Goal: Transaction & Acquisition: Book appointment/travel/reservation

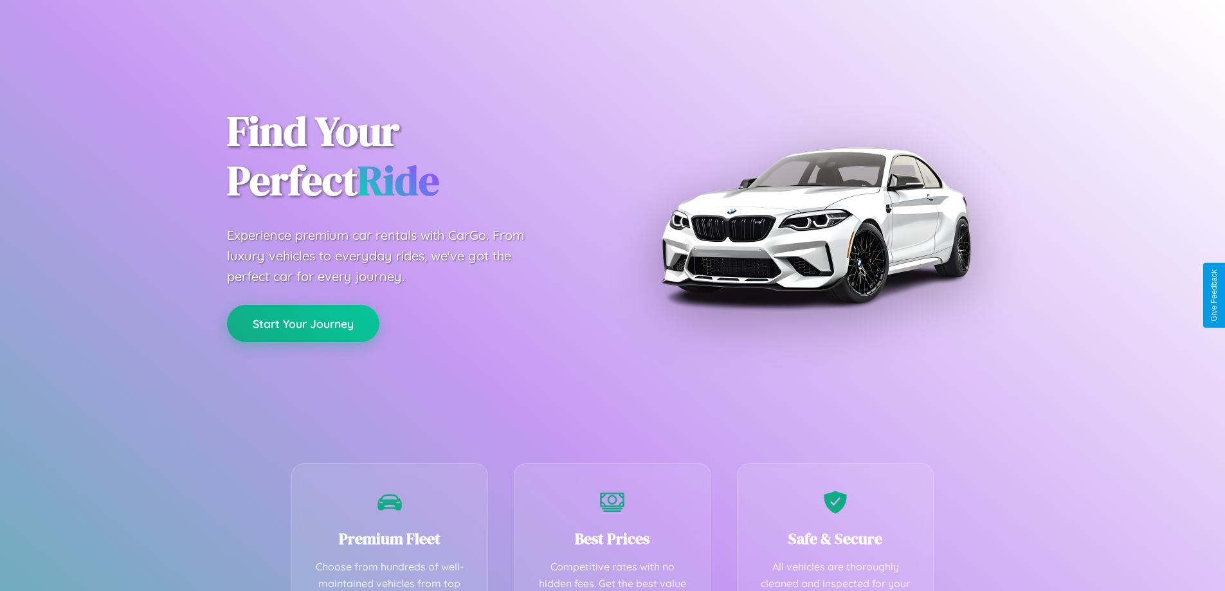
click at [303, 323] on button "Start Your Journey" at bounding box center [303, 323] width 152 height 37
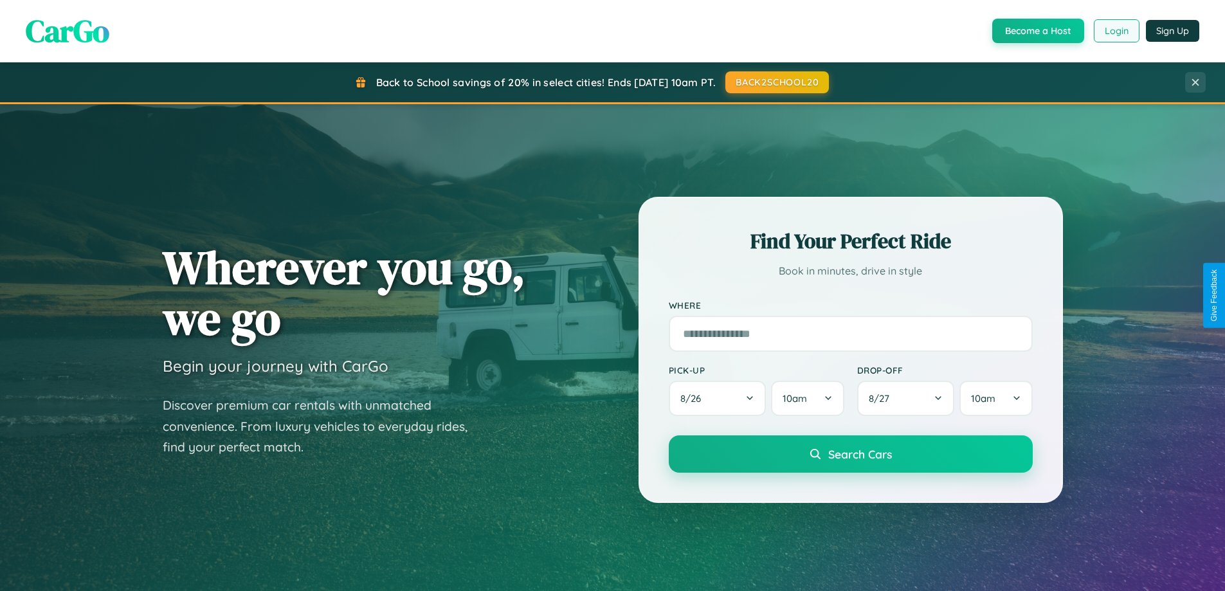
click at [1116, 31] on button "Login" at bounding box center [1117, 30] width 46 height 23
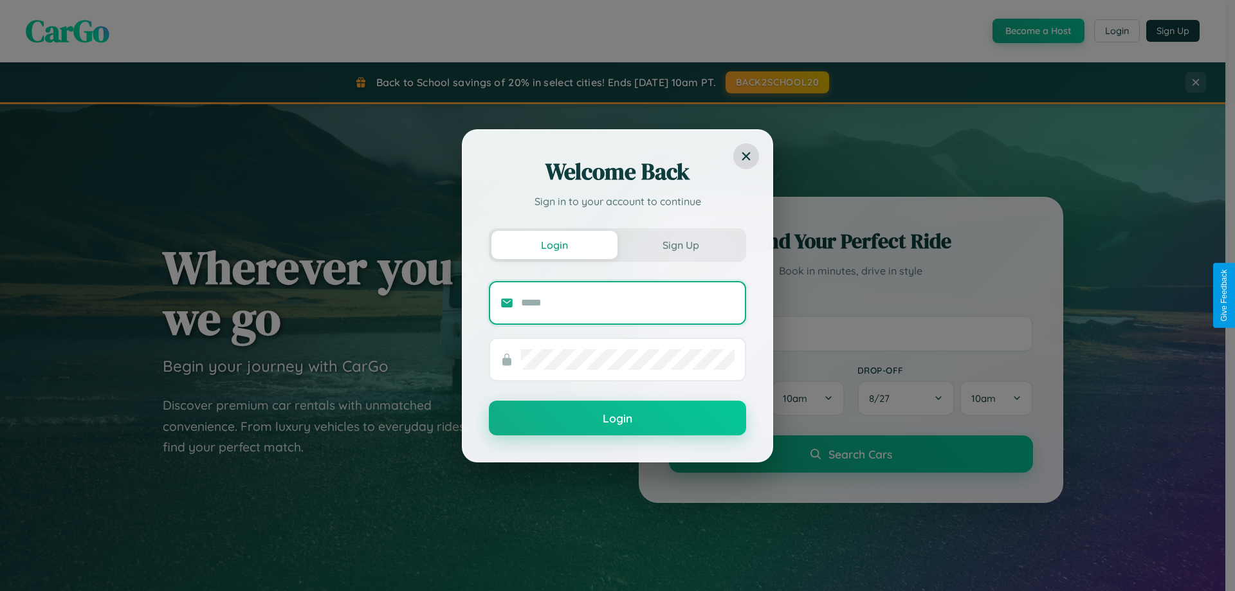
click at [628, 302] on input "text" at bounding box center [627, 303] width 213 height 21
type input "**********"
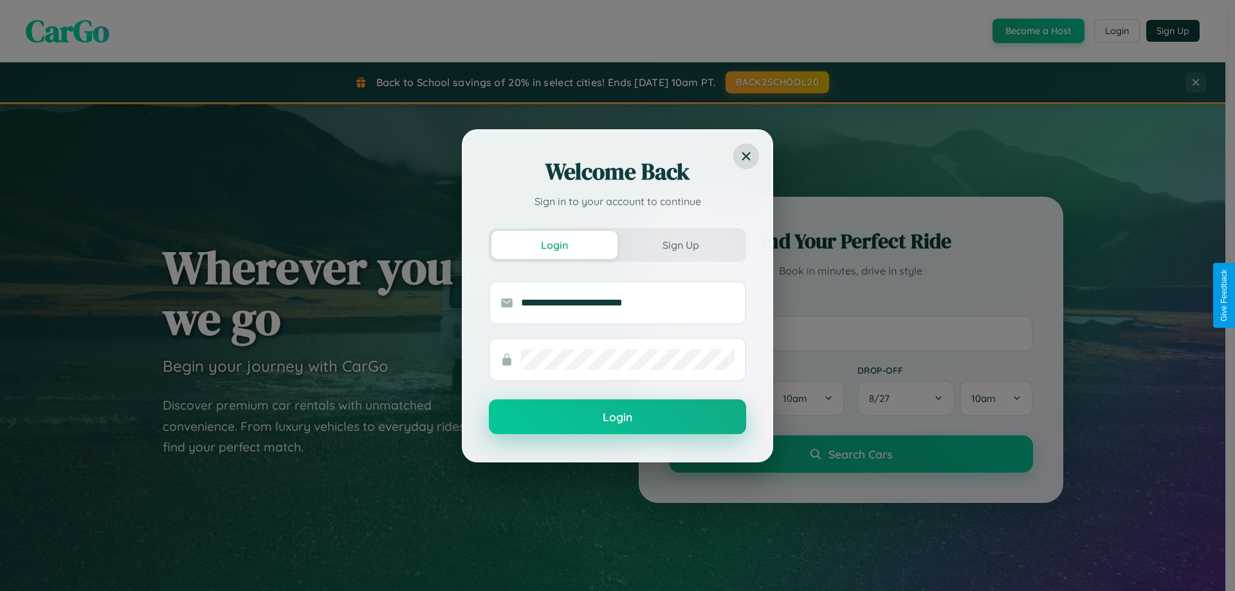
click at [617, 417] on button "Login" at bounding box center [617, 416] width 257 height 35
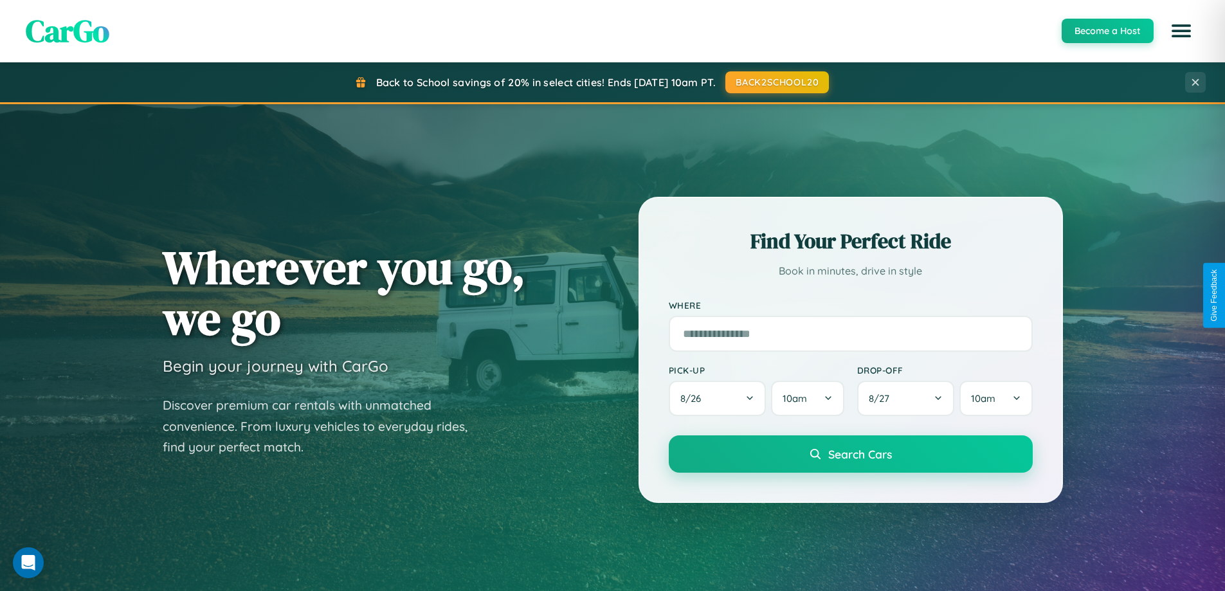
scroll to position [2474, 0]
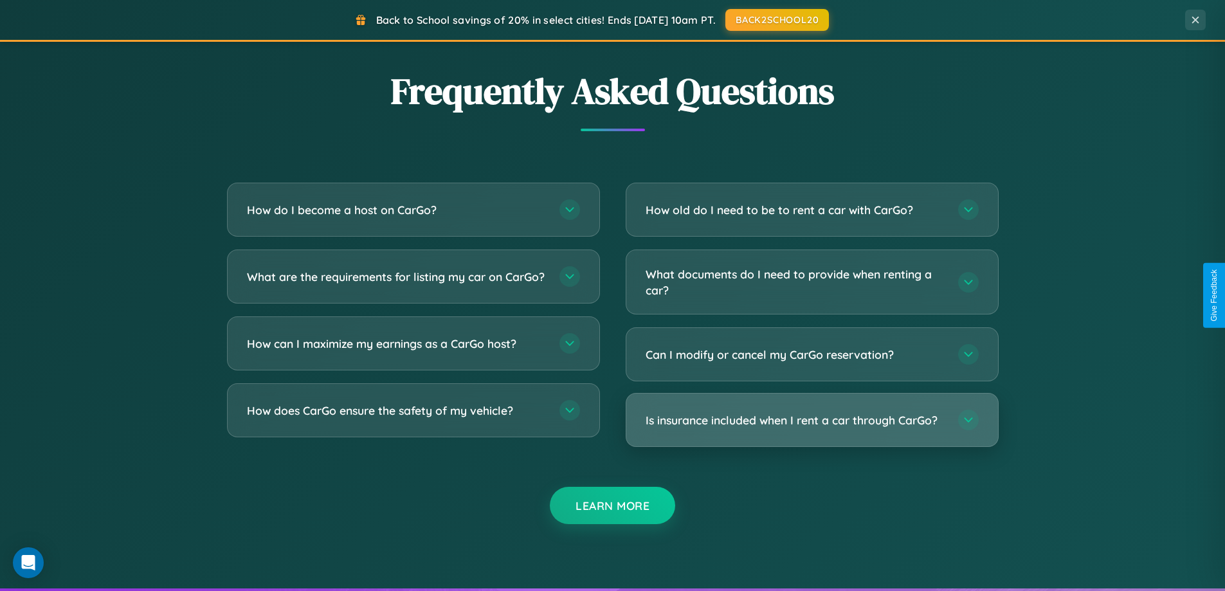
click at [811, 421] on h3 "Is insurance included when I rent a car through CarGo?" at bounding box center [796, 420] width 300 height 16
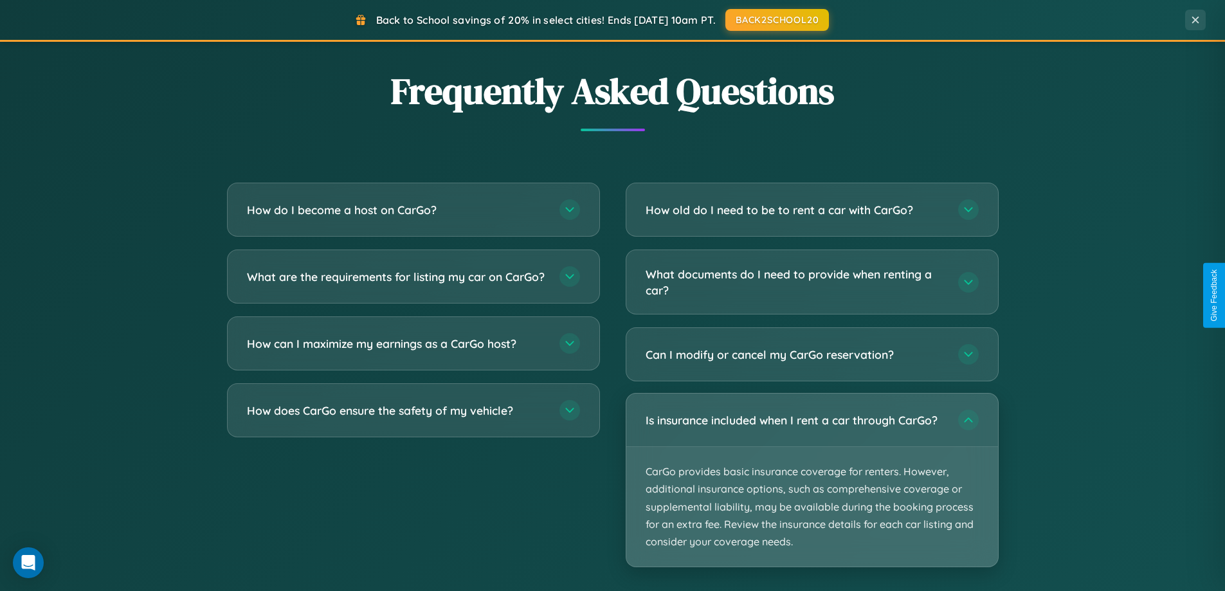
click at [811, 480] on p "CarGo provides basic insurance coverage for renters. However, additional insura…" at bounding box center [812, 507] width 372 height 120
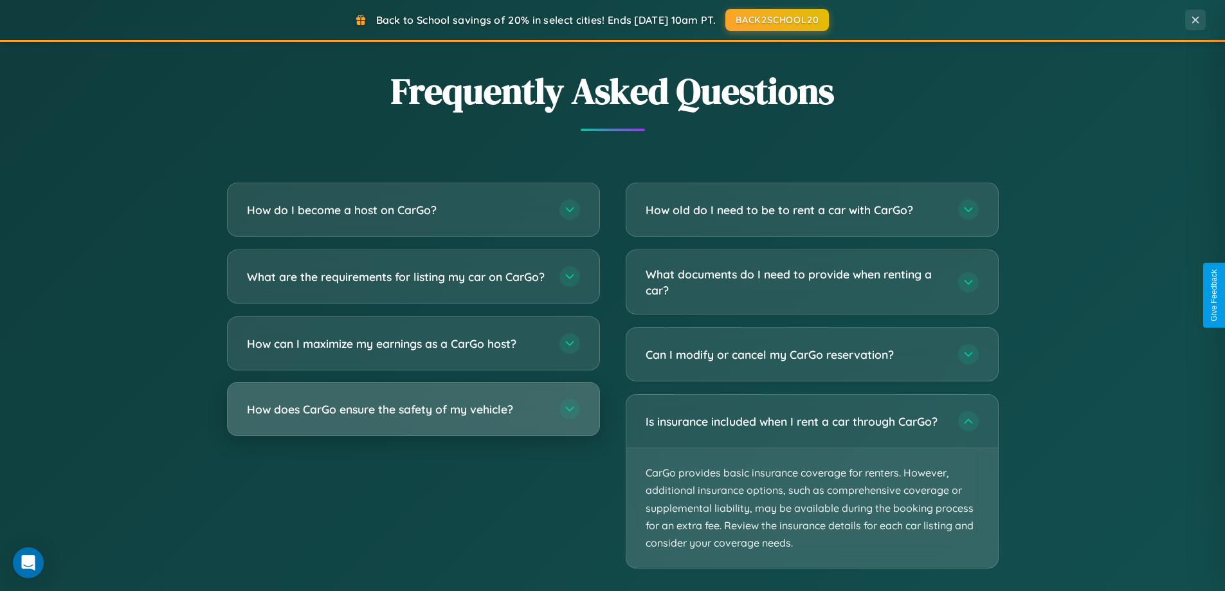
click at [413, 417] on h3 "How does CarGo ensure the safety of my vehicle?" at bounding box center [397, 409] width 300 height 16
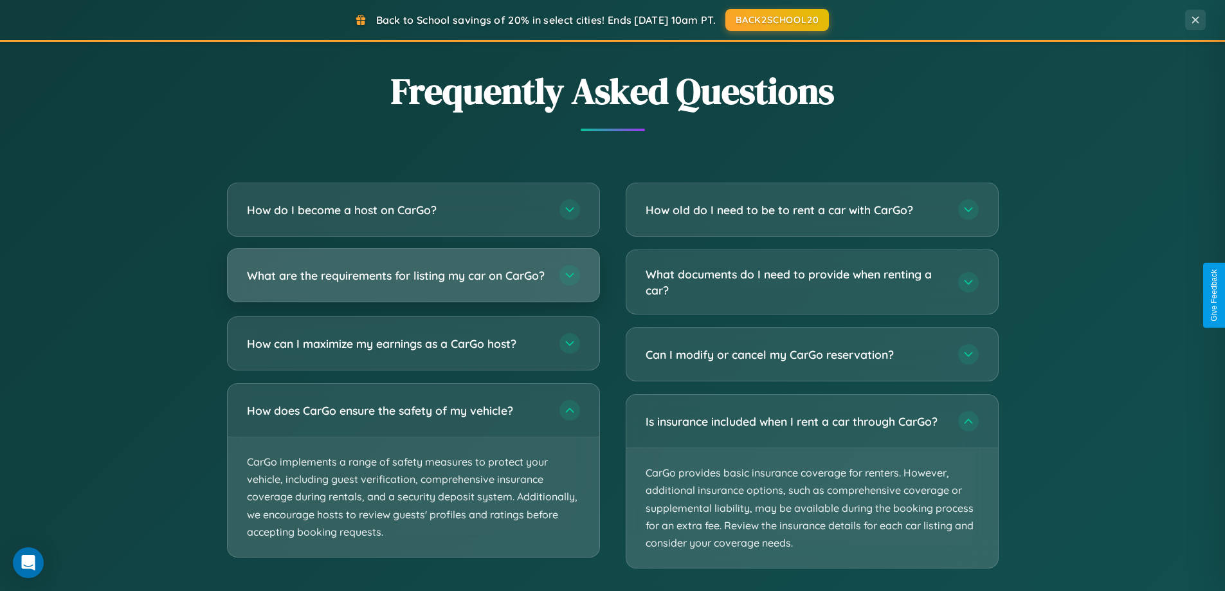
click at [413, 281] on h3 "What are the requirements for listing my car on CarGo?" at bounding box center [397, 275] width 300 height 16
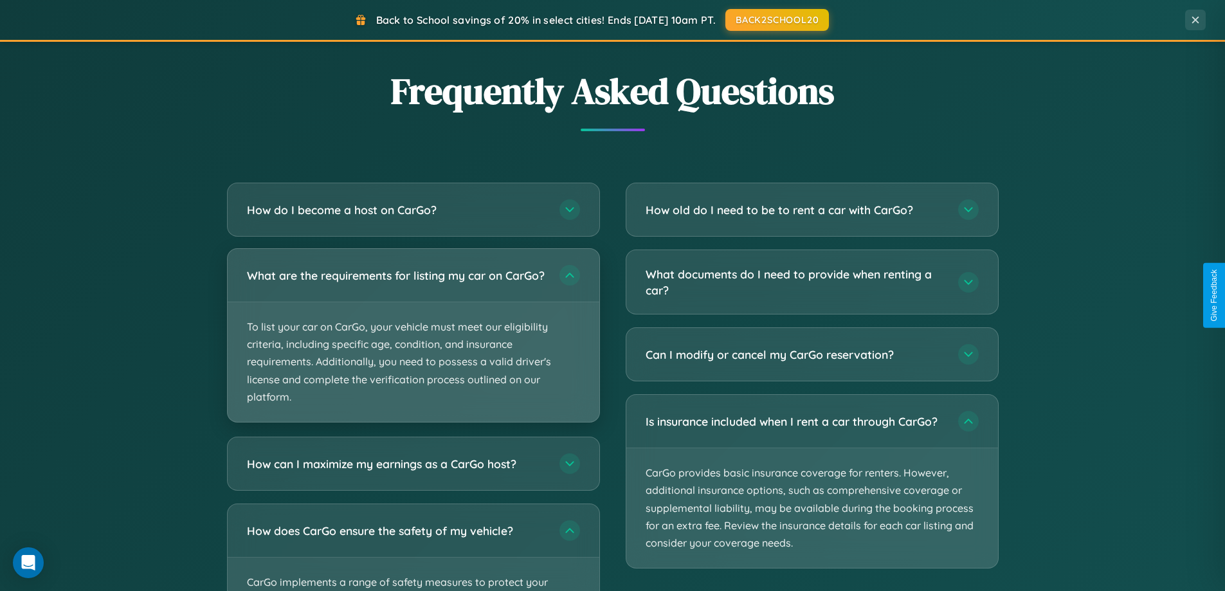
click at [413, 341] on p "To list your car on CarGo, your vehicle must meet our eligibility criteria, inc…" at bounding box center [414, 362] width 372 height 120
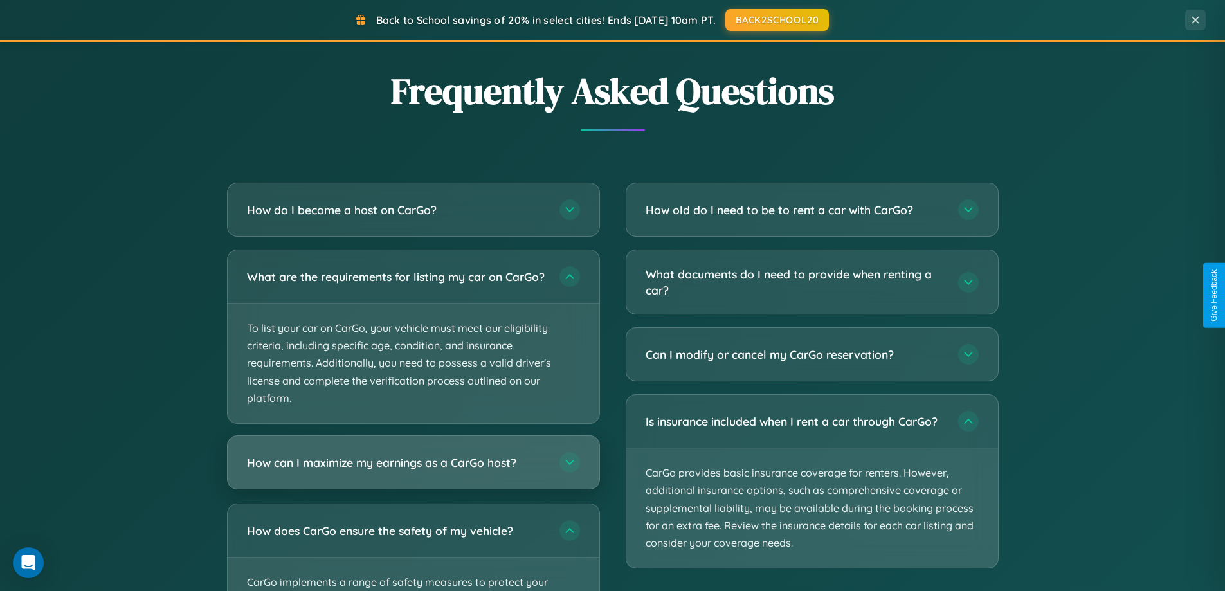
click at [413, 471] on h3 "How can I maximize my earnings as a CarGo host?" at bounding box center [397, 463] width 300 height 16
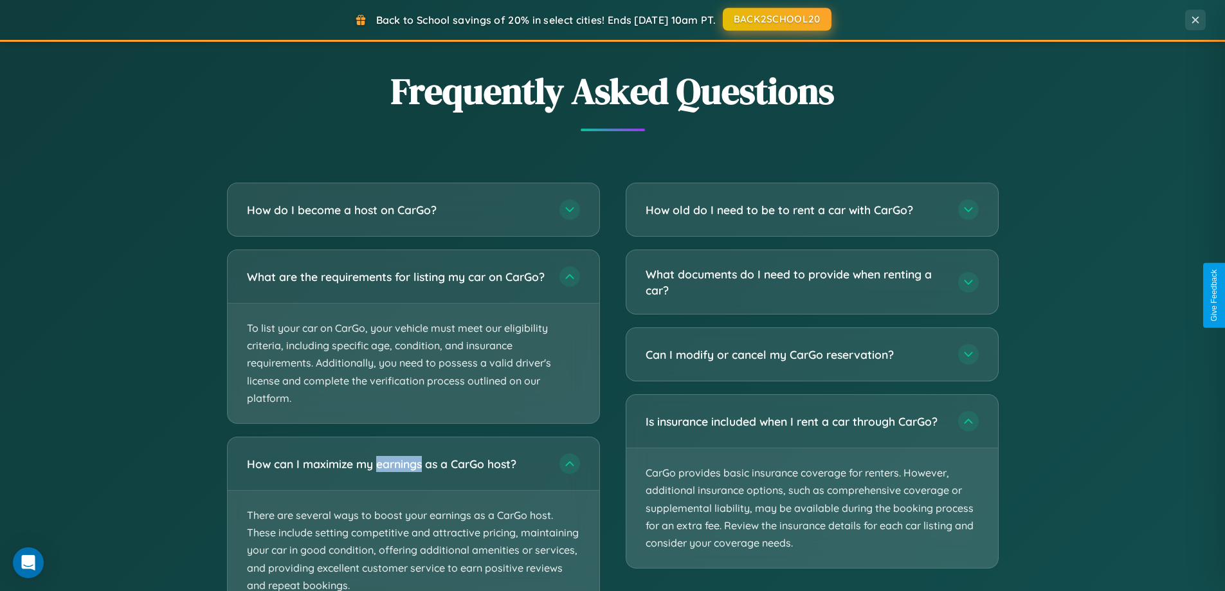
click at [776, 19] on button "BACK2SCHOOL20" at bounding box center [777, 19] width 109 height 23
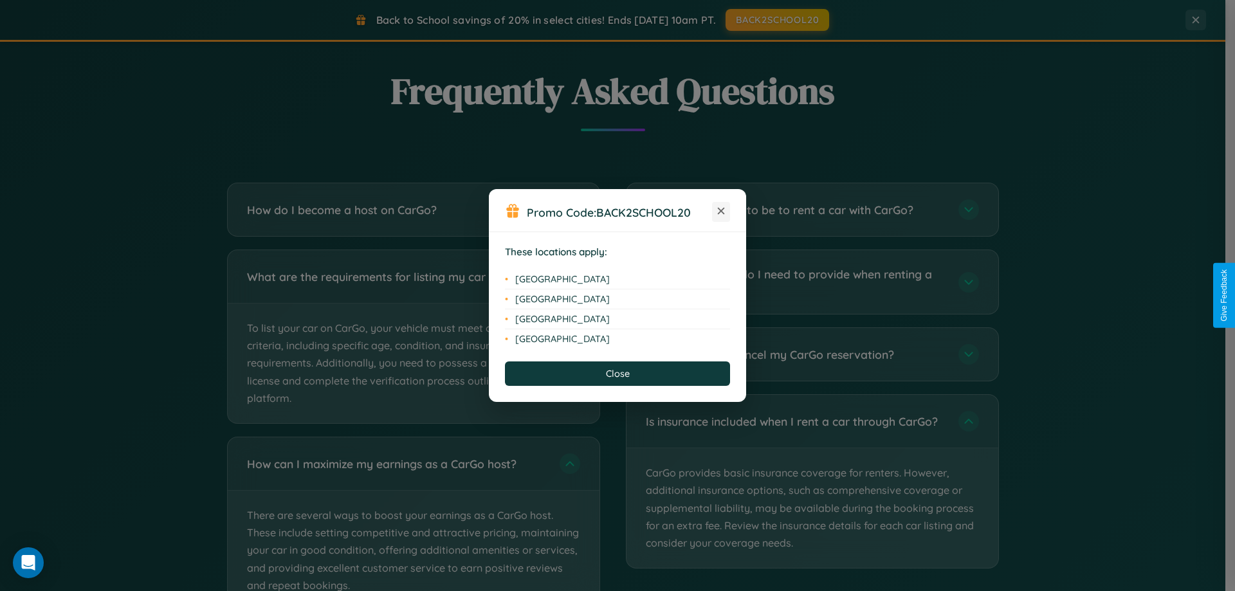
click at [721, 212] on icon at bounding box center [721, 211] width 7 height 7
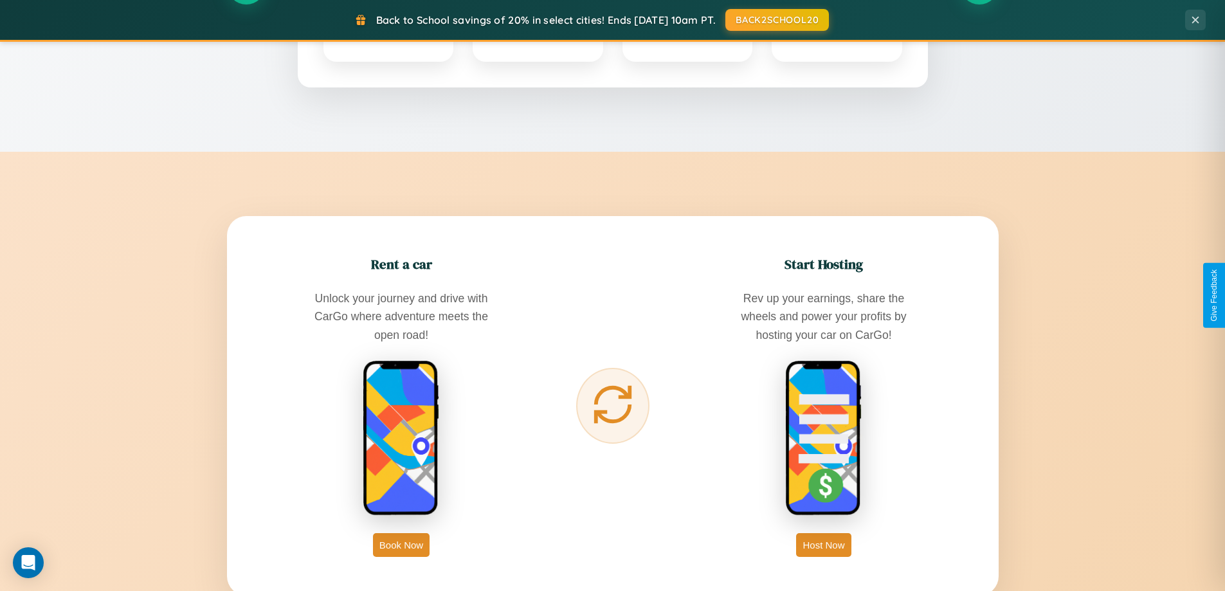
scroll to position [38, 0]
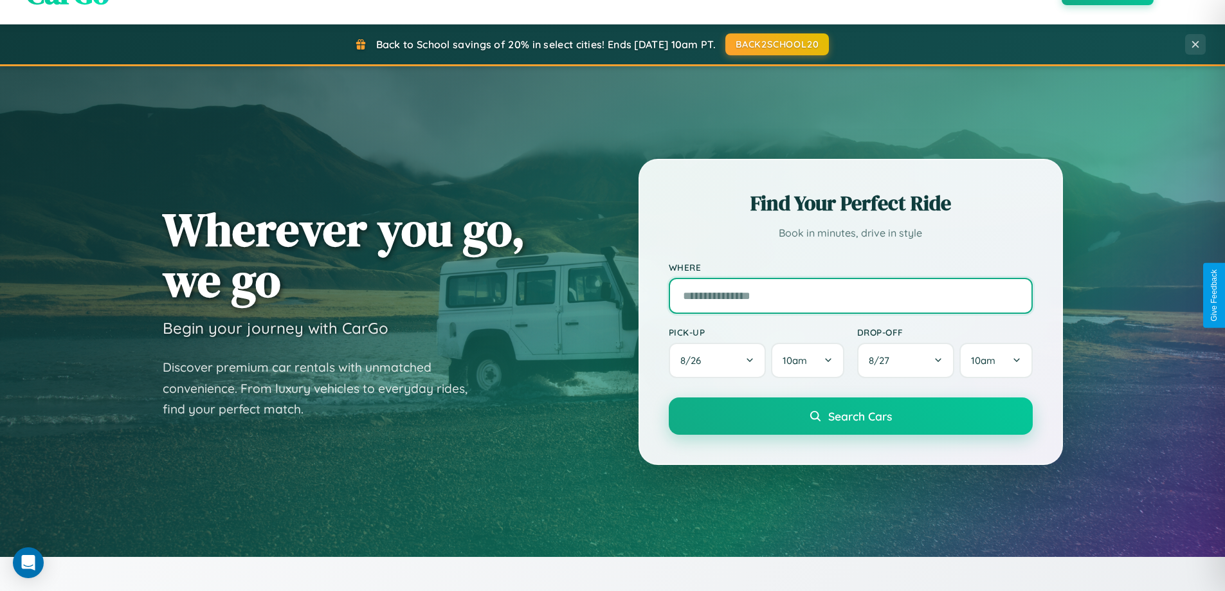
click at [850, 295] on input "text" at bounding box center [851, 296] width 364 height 36
type input "**********"
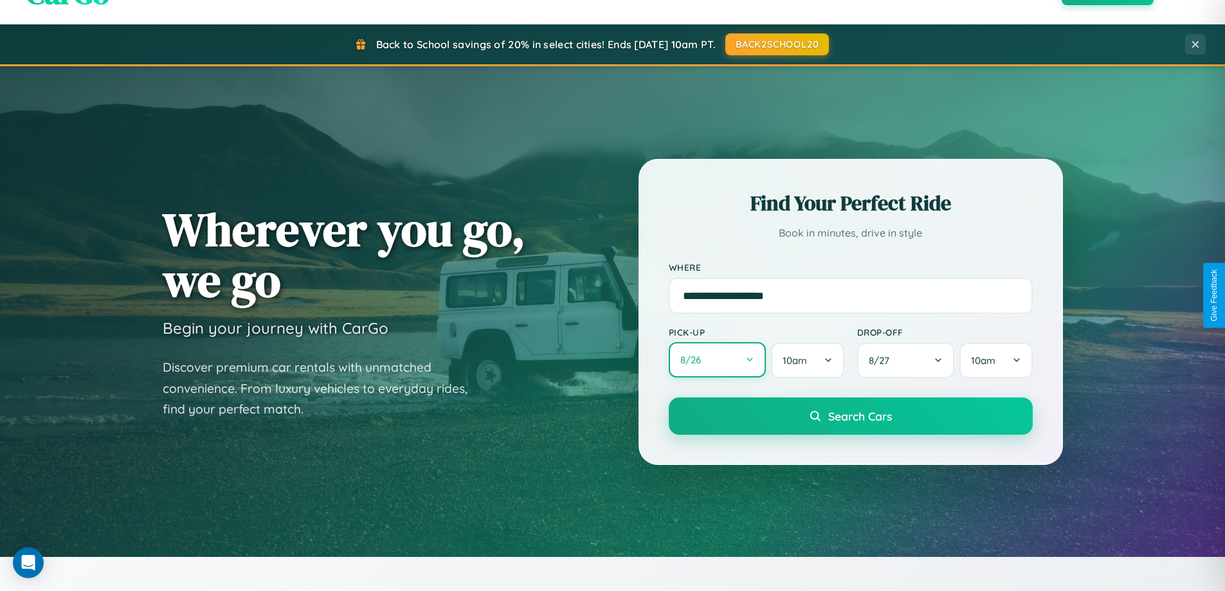
click at [717, 361] on button "8 / 26" at bounding box center [718, 359] width 98 height 35
select select "*"
select select "****"
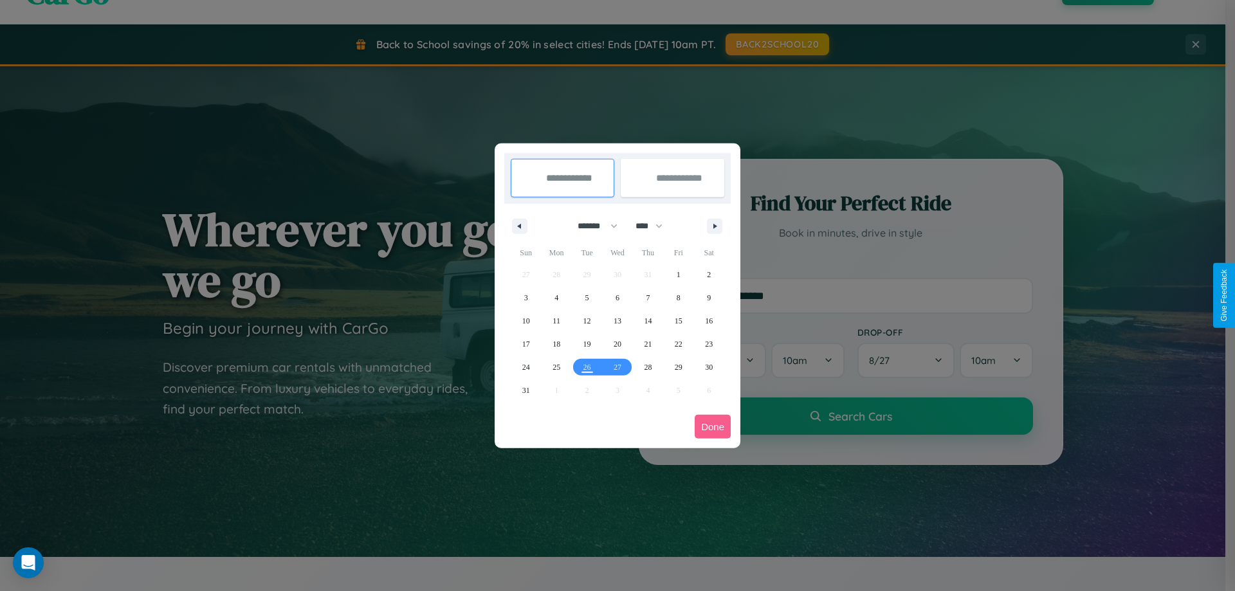
drag, startPoint x: 592, startPoint y: 226, endPoint x: 617, endPoint y: 258, distance: 41.2
click at [592, 226] on select "******* ******** ***** ***** *** **** **** ****** ********* ******* ******** **…" at bounding box center [595, 225] width 55 height 21
select select "*"
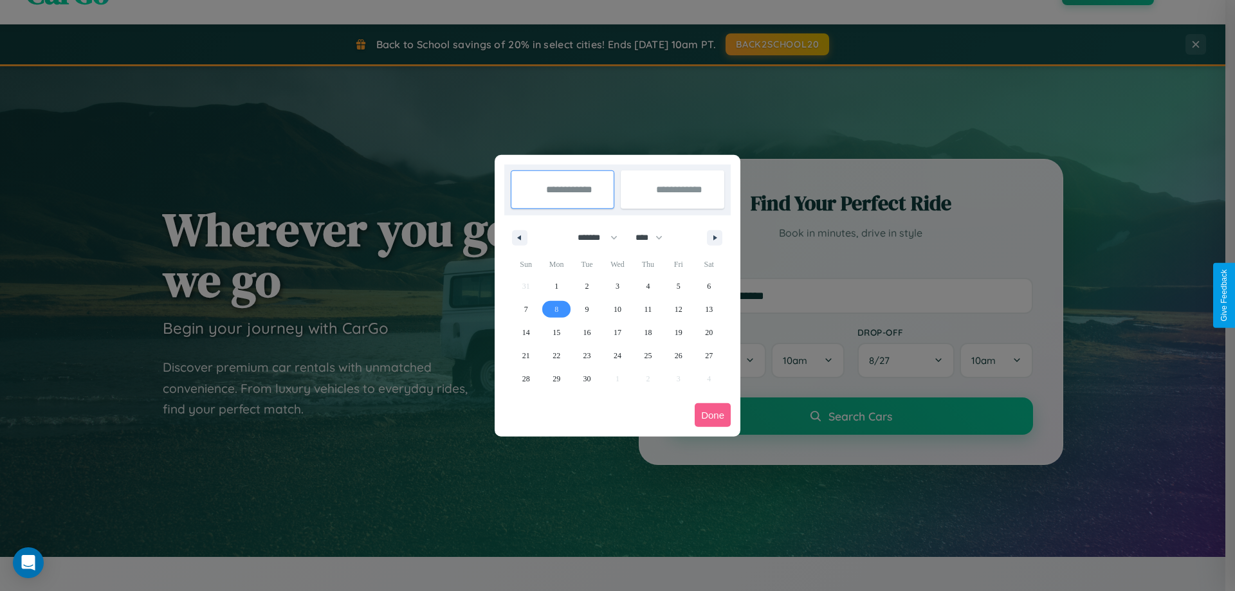
click at [556, 309] on span "8" at bounding box center [556, 309] width 4 height 23
type input "**********"
click at [709, 309] on span "13" at bounding box center [709, 309] width 8 height 23
type input "**********"
click at [712, 415] on button "Done" at bounding box center [712, 415] width 36 height 24
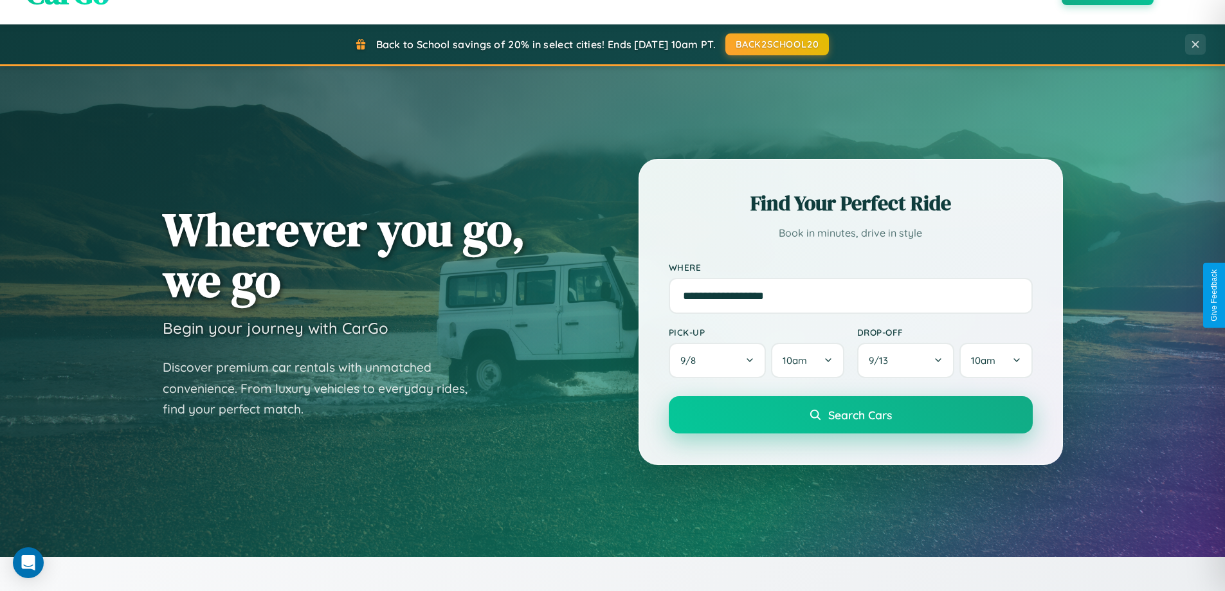
click at [850, 415] on span "Search Cars" at bounding box center [860, 415] width 64 height 14
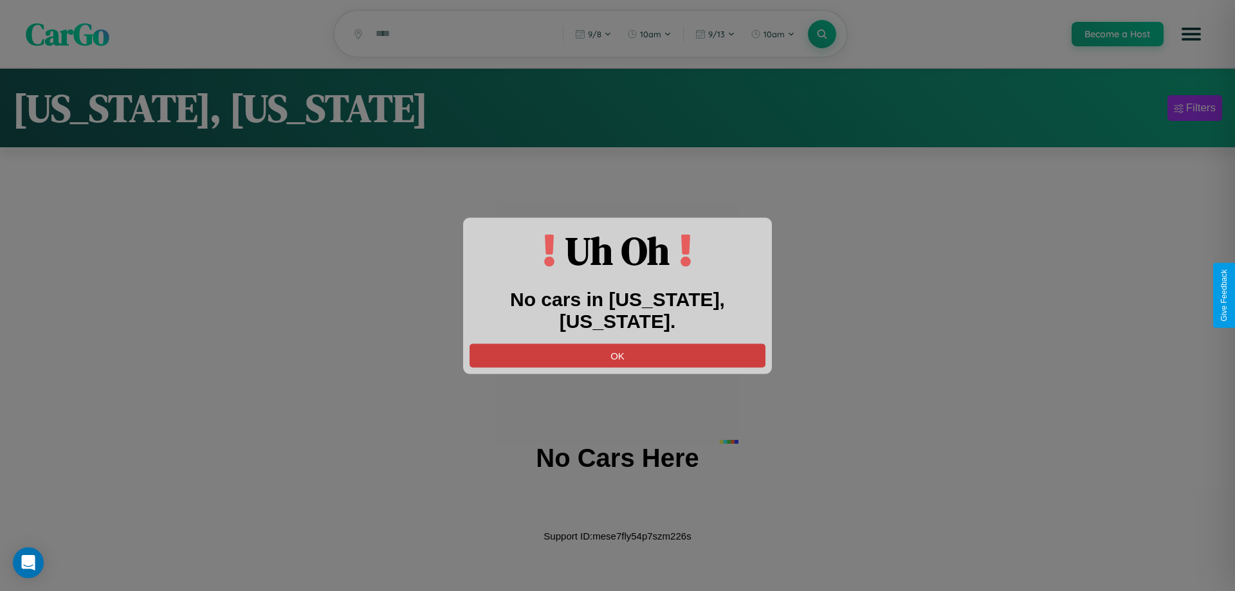
click at [617, 343] on button "OK" at bounding box center [617, 355] width 296 height 24
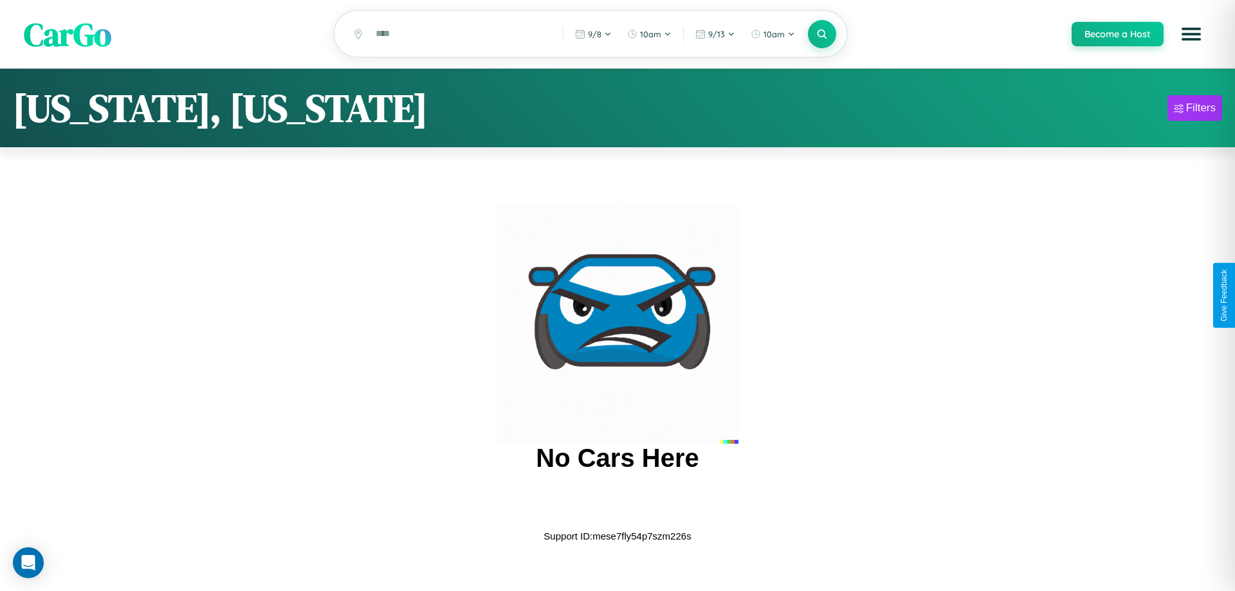
click at [68, 35] on span "CarGo" at bounding box center [67, 34] width 87 height 44
